Goal: Navigation & Orientation: Find specific page/section

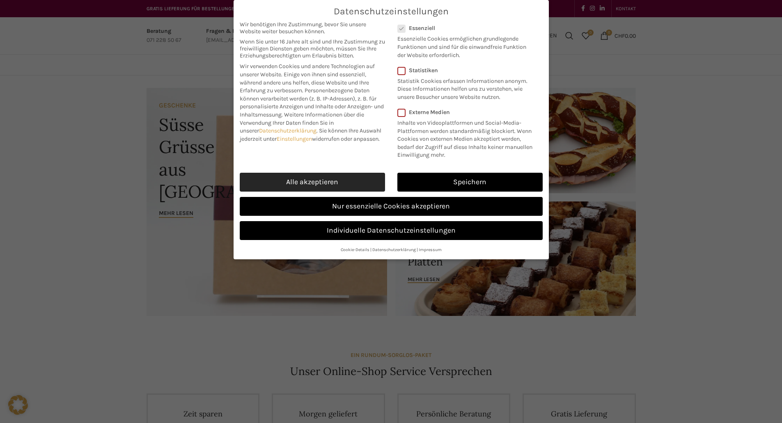
click at [326, 186] on link "Alle akzeptieren" at bounding box center [312, 182] width 145 height 19
checkbox input "true"
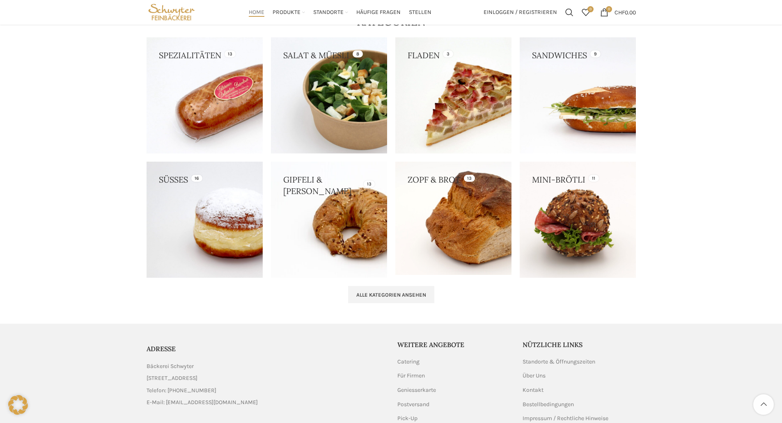
scroll to position [781, 0]
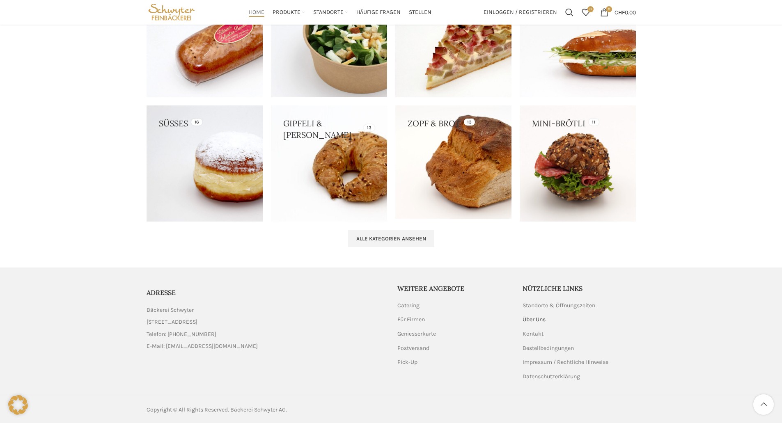
click at [538, 318] on link "Über Uns" at bounding box center [534, 320] width 24 height 8
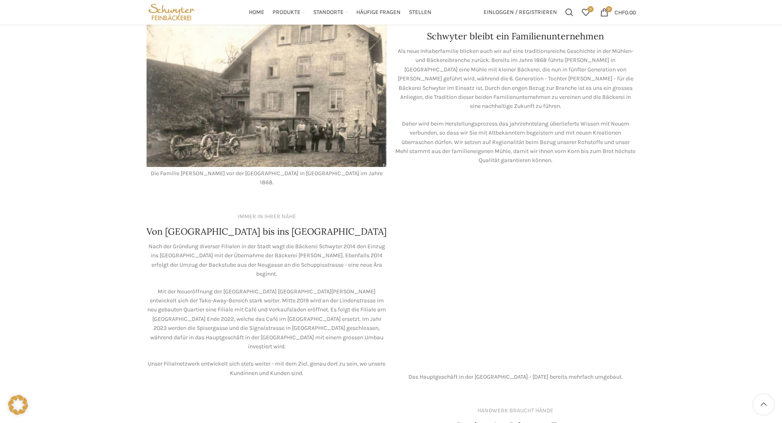
scroll to position [246, 0]
